Goal: Entertainment & Leisure: Consume media (video, audio)

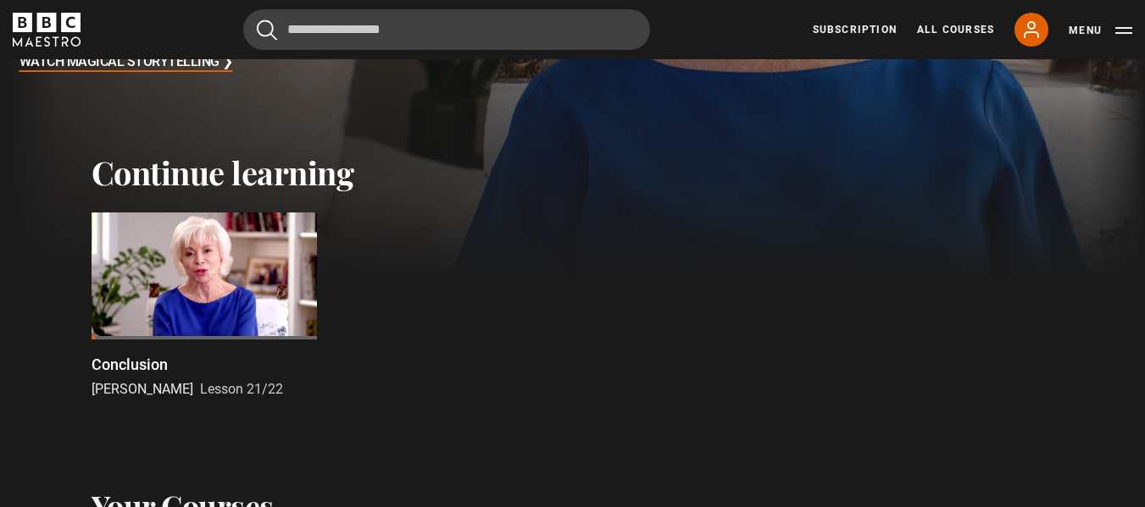
scroll to position [424, 0]
click at [163, 259] on div at bounding box center [203, 275] width 225 height 127
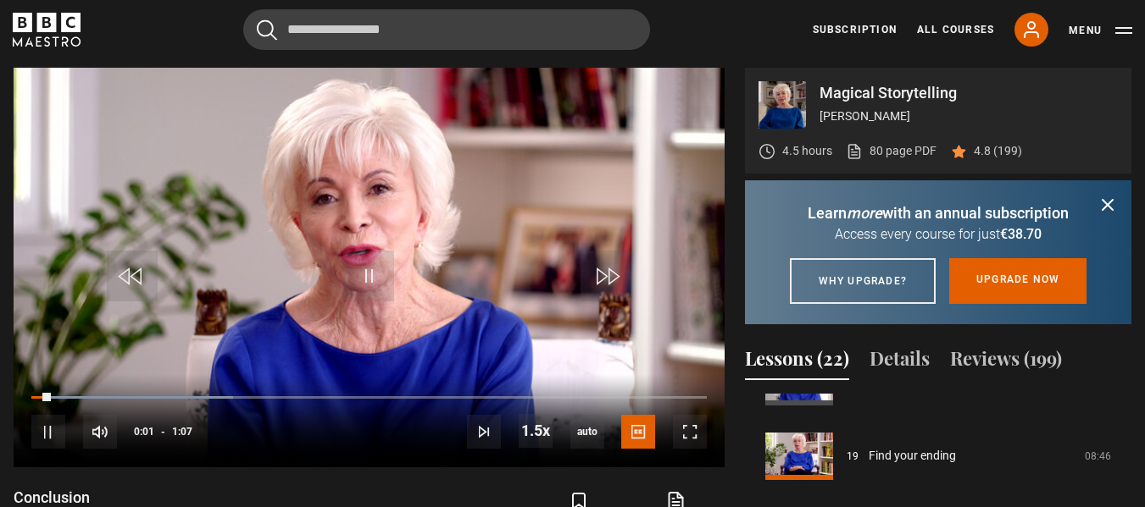
click at [217, 202] on video "Video Player" at bounding box center [369, 268] width 711 height 400
click at [693, 430] on span "Video Player" at bounding box center [690, 432] width 34 height 34
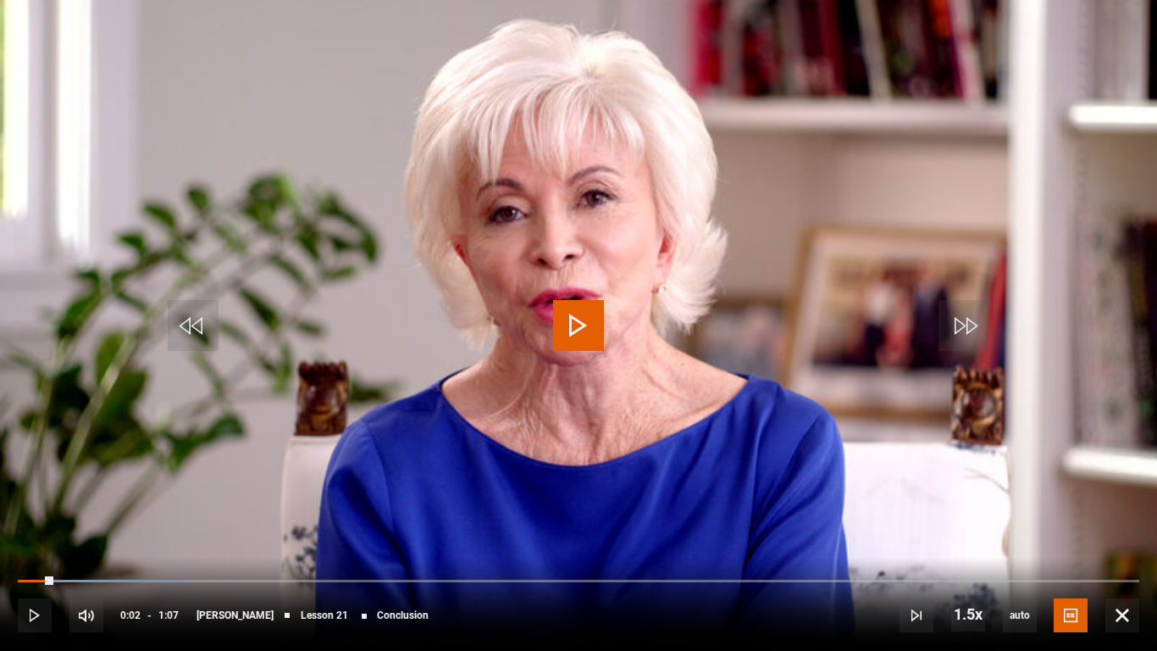
click at [585, 380] on video "Video Player" at bounding box center [578, 325] width 1157 height 651
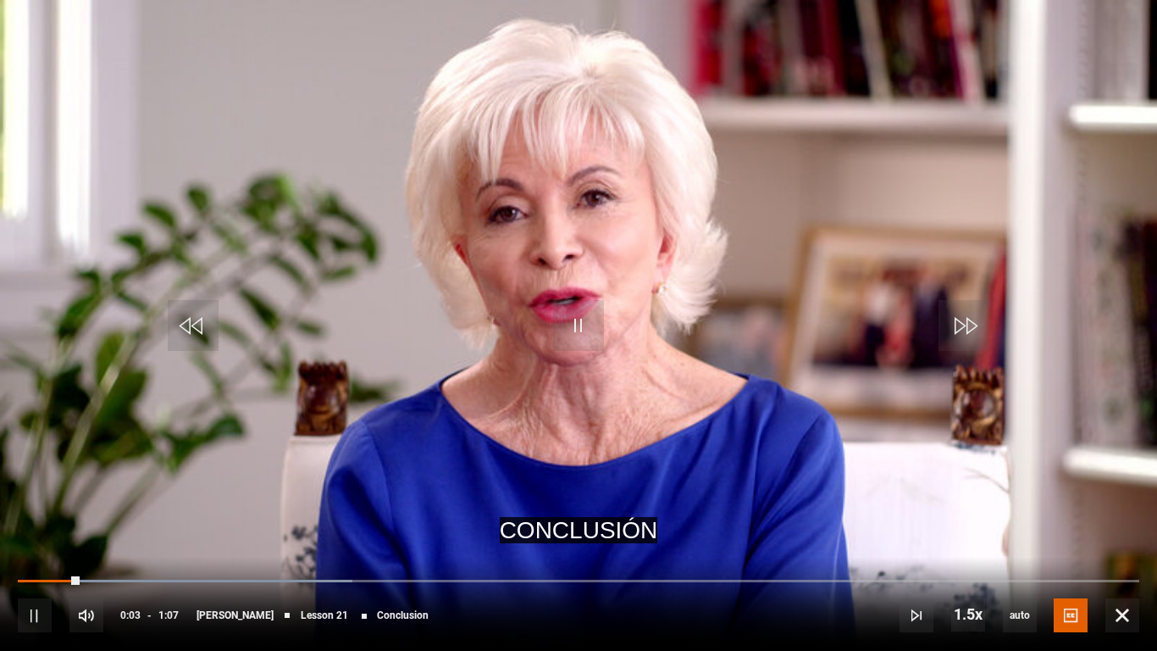
click at [585, 380] on video "Video Player" at bounding box center [578, 325] width 1157 height 651
click at [570, 321] on span "Video Player" at bounding box center [578, 325] width 51 height 51
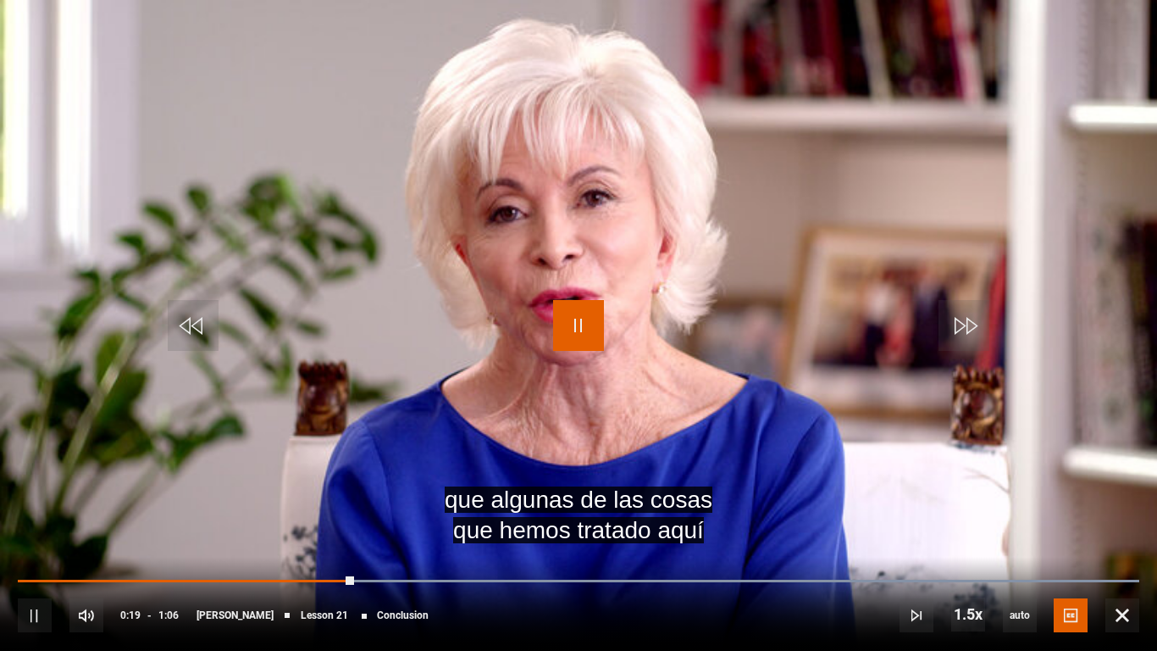
click at [574, 331] on span "Video Player" at bounding box center [578, 325] width 51 height 51
click at [596, 334] on span "Video Player" at bounding box center [578, 325] width 51 height 51
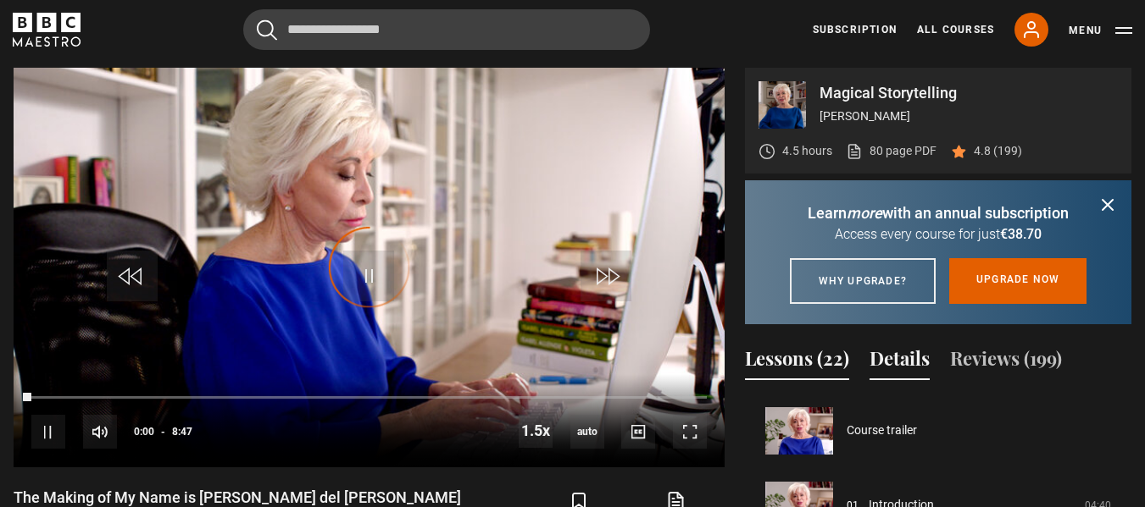
scroll to position [1391, 0]
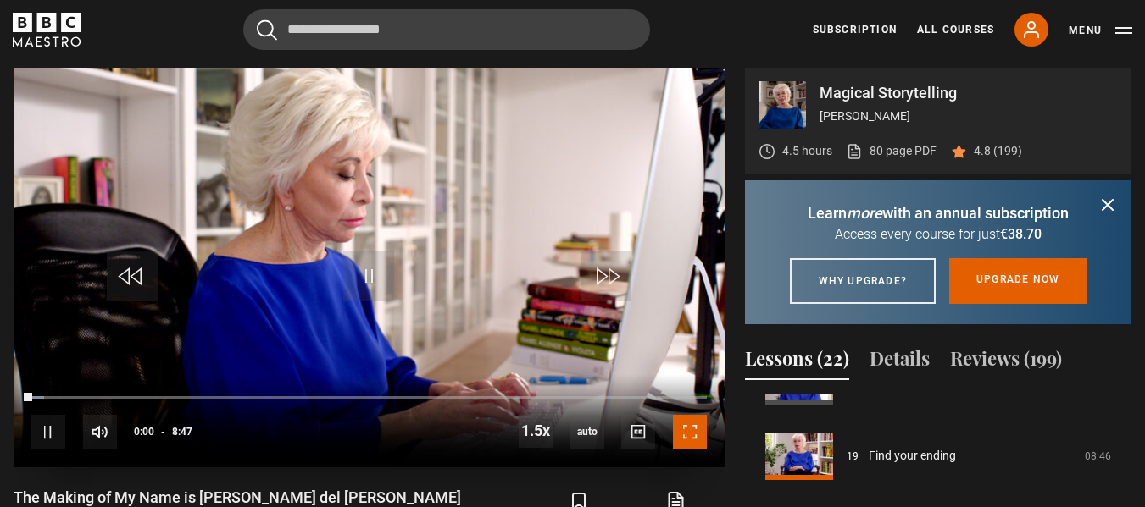
drag, startPoint x: 689, startPoint y: 437, endPoint x: 689, endPoint y: 540, distance: 102.5
click at [689, 437] on span "Video Player" at bounding box center [690, 432] width 34 height 34
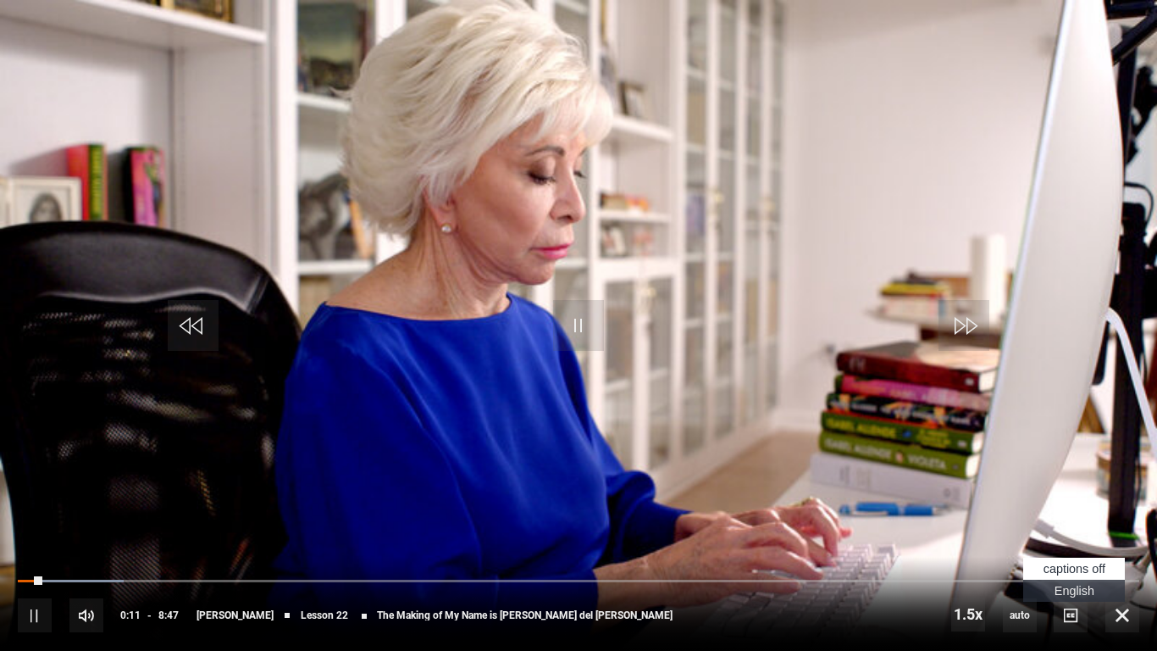
click at [1073, 507] on span "English Captions" at bounding box center [1075, 591] width 40 height 14
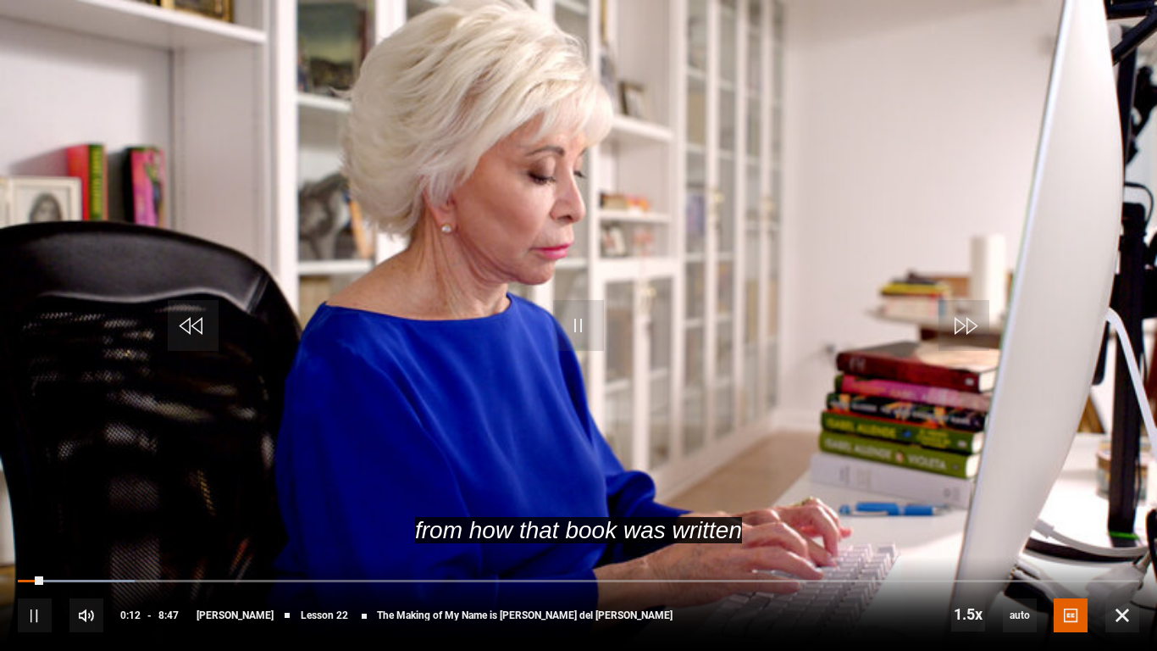
click at [902, 458] on video "Video Player" at bounding box center [578, 325] width 1157 height 651
click at [559, 316] on span "Video Player" at bounding box center [578, 325] width 51 height 51
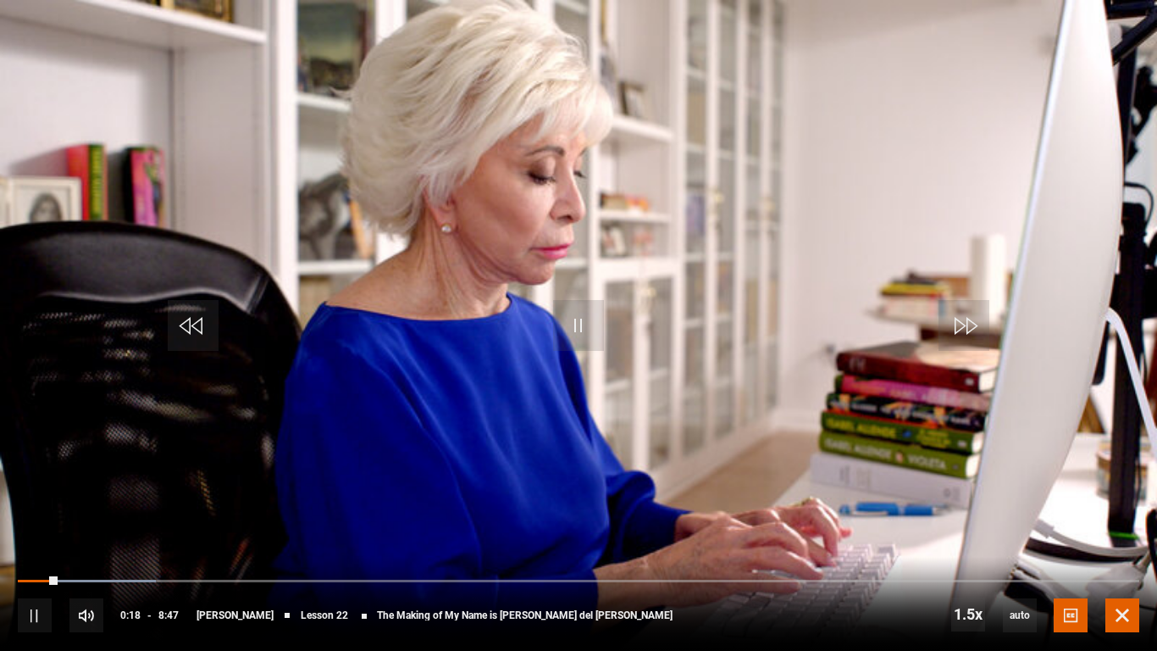
click at [1113, 507] on span "Video Player" at bounding box center [1123, 615] width 34 height 34
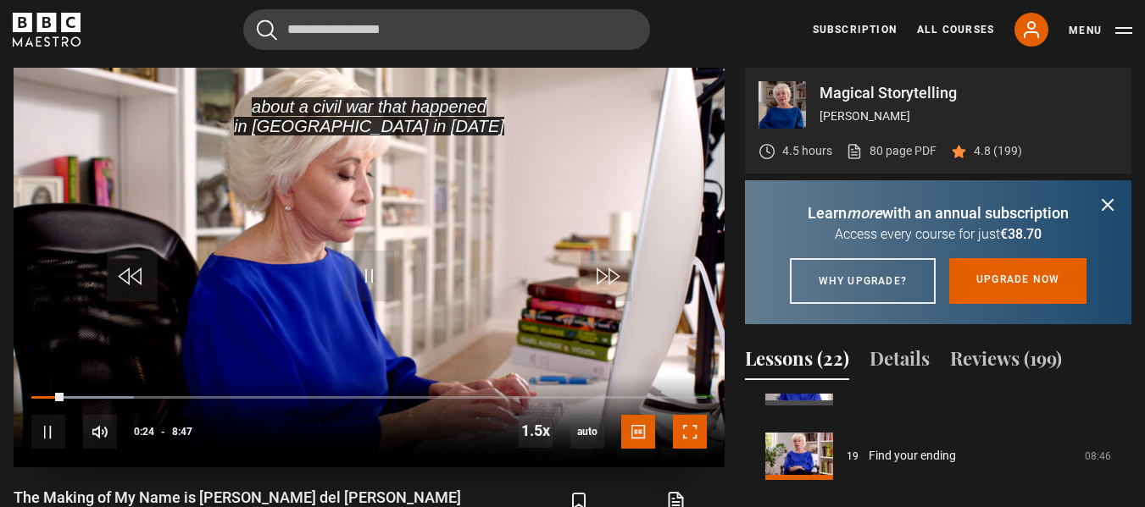
drag, startPoint x: 689, startPoint y: 445, endPoint x: 689, endPoint y: 546, distance: 101.7
click at [689, 444] on span "Video Player" at bounding box center [690, 432] width 34 height 34
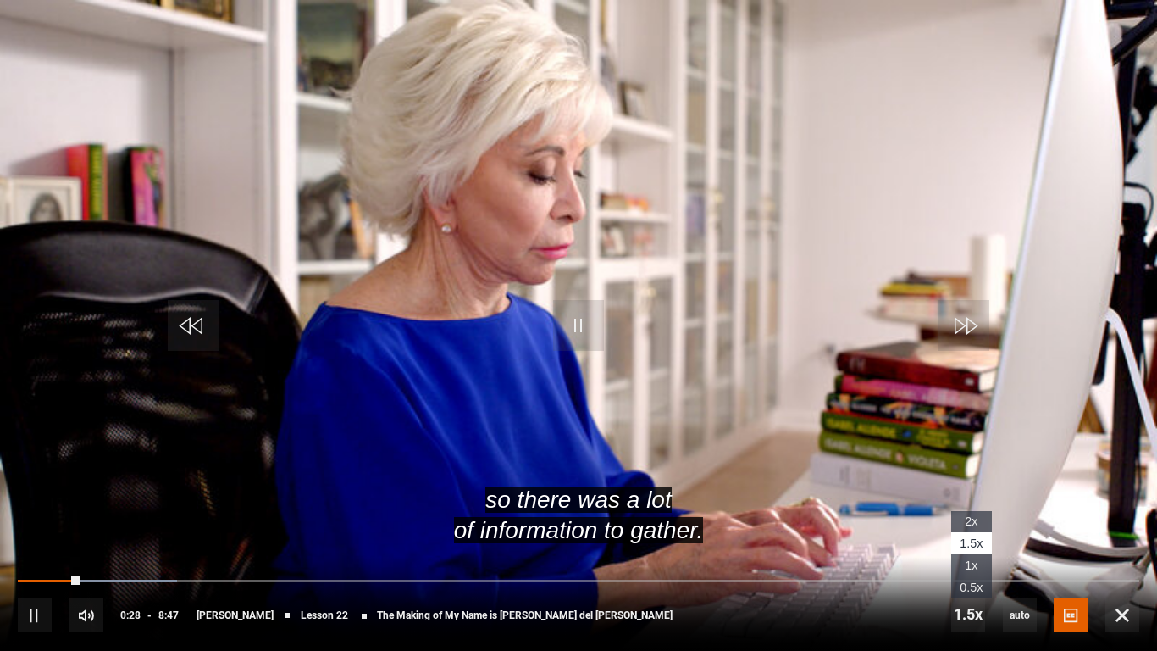
click at [976, 507] on span "1x" at bounding box center [971, 565] width 13 height 14
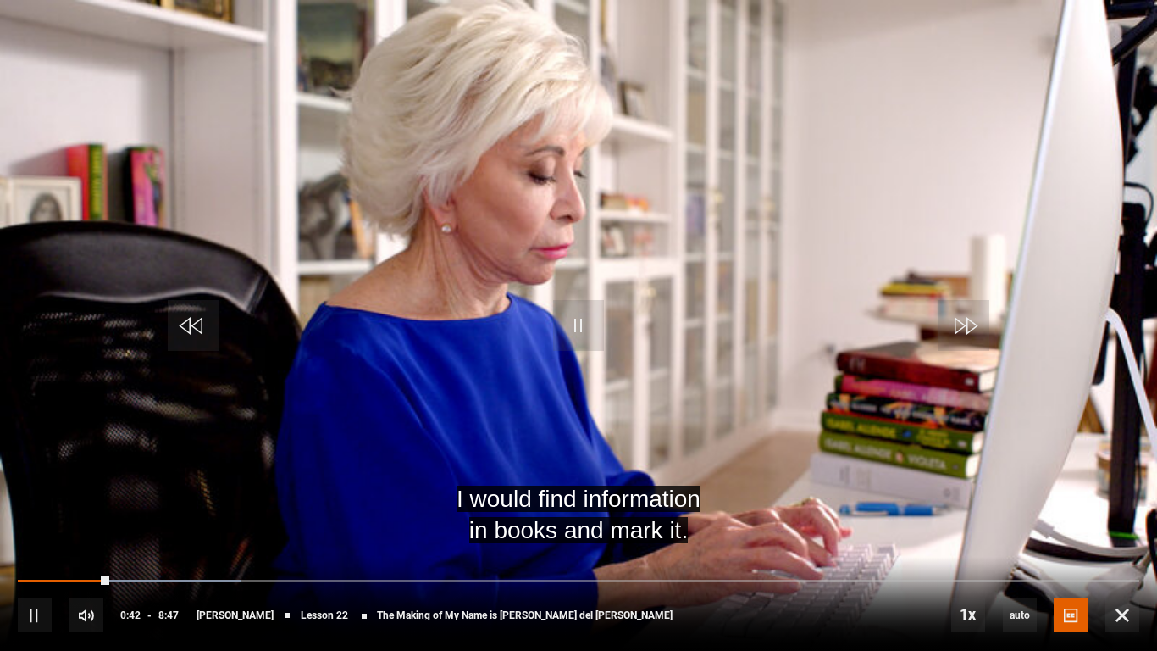
click at [635, 332] on video "Video Player" at bounding box center [578, 325] width 1157 height 651
click at [616, 354] on video "Video Player" at bounding box center [578, 325] width 1157 height 651
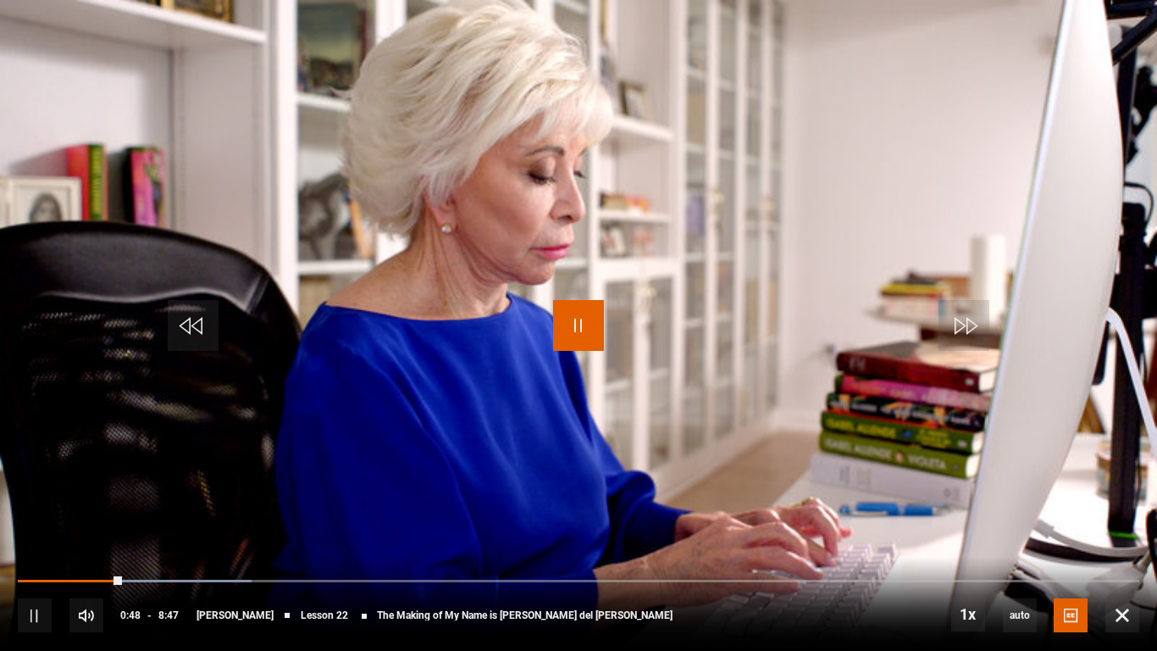
click at [553, 327] on span "Video Player" at bounding box center [578, 325] width 51 height 51
click at [585, 333] on span "Video Player" at bounding box center [578, 325] width 51 height 51
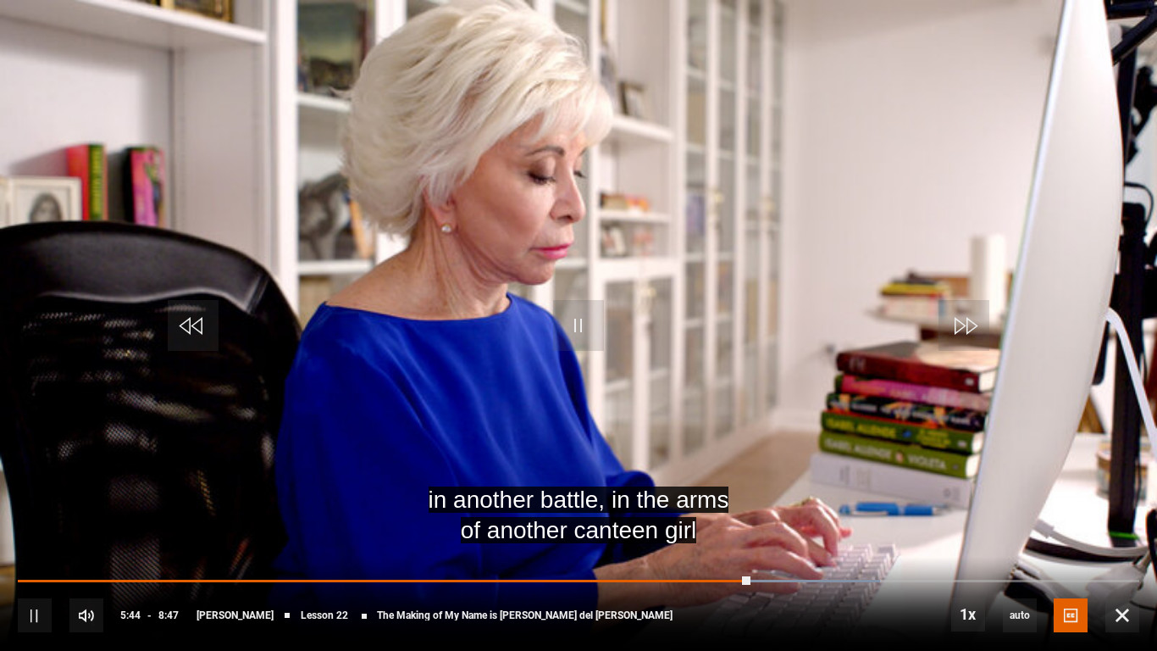
drag, startPoint x: 1156, startPoint y: 650, endPoint x: 672, endPoint y: 388, distance: 550.8
click at [673, 389] on video "Video Player" at bounding box center [578, 325] width 1157 height 651
click at [590, 392] on video "Video Player" at bounding box center [578, 325] width 1157 height 651
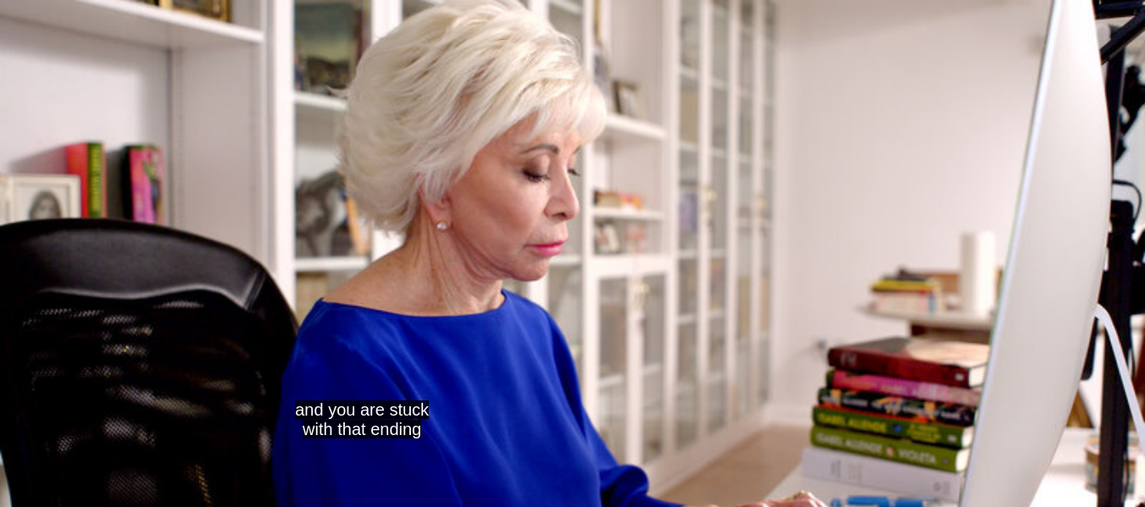
scroll to position [829, 0]
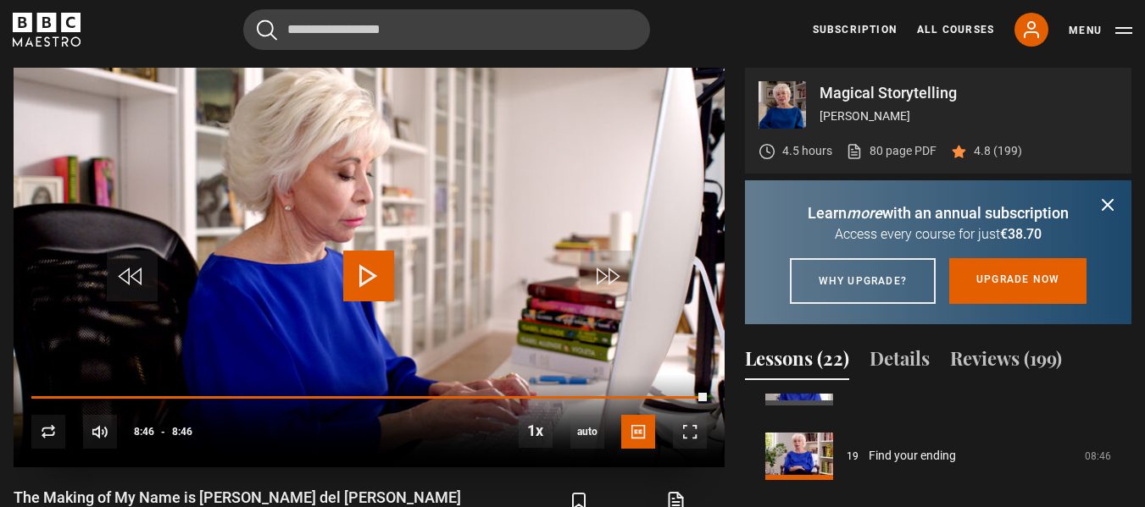
click at [358, 286] on span "Video Player" at bounding box center [368, 276] width 51 height 51
